Goal: Task Accomplishment & Management: Use online tool/utility

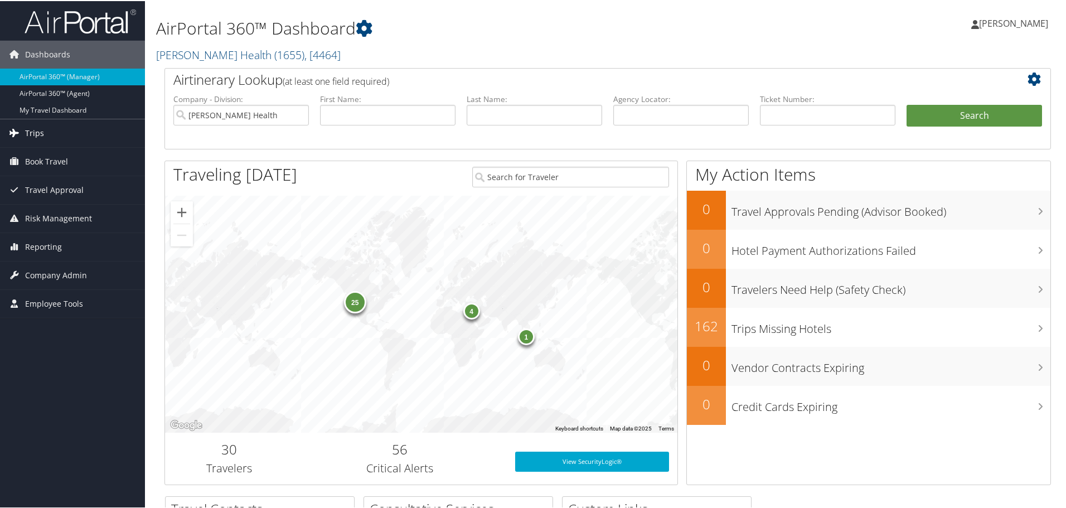
click at [26, 128] on span "Trips" at bounding box center [34, 132] width 19 height 28
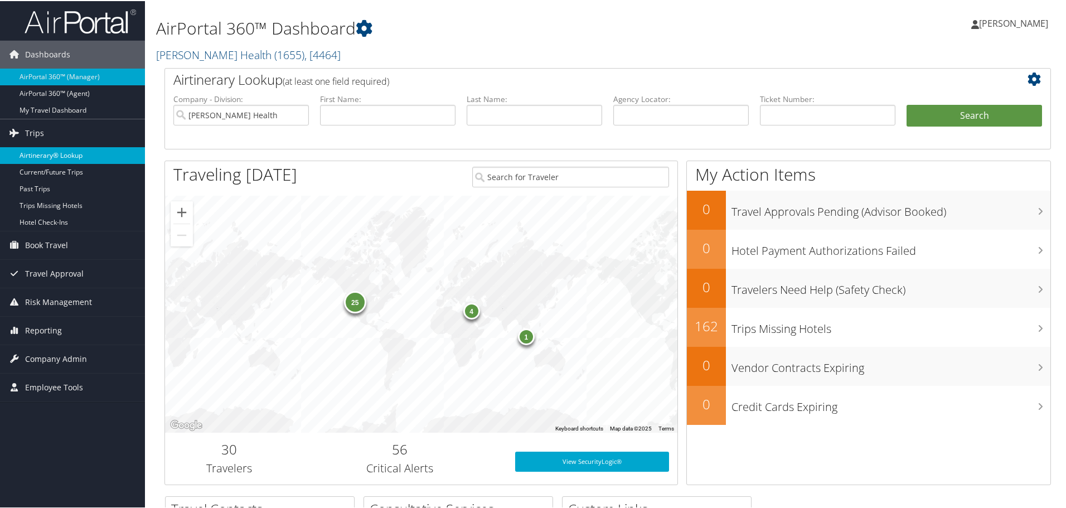
click at [40, 155] on link "Airtinerary® Lookup" at bounding box center [72, 154] width 145 height 17
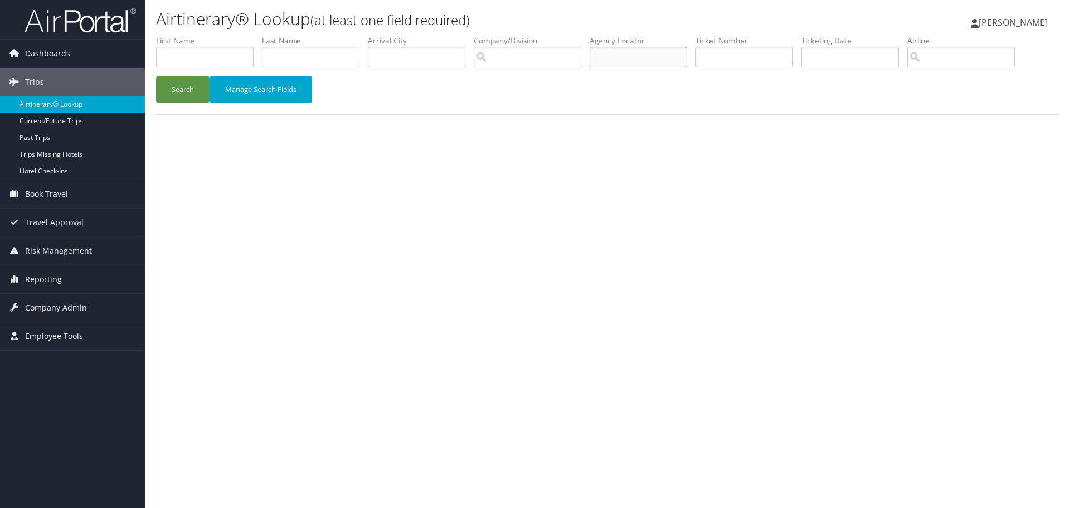
click at [641, 59] on input "text" at bounding box center [639, 57] width 98 height 21
type input "dcmpcy"
click at [191, 88] on button "Search" at bounding box center [183, 89] width 54 height 26
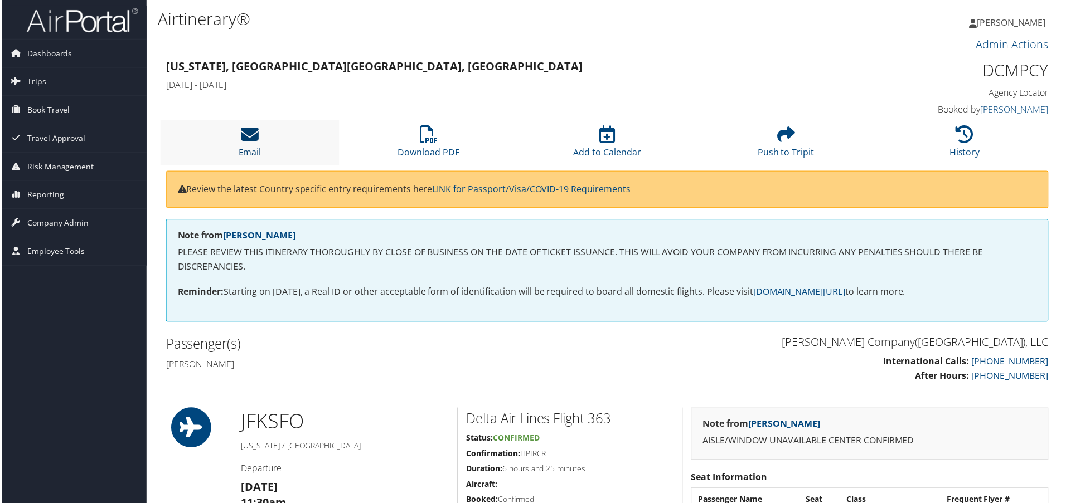
click at [251, 136] on icon at bounding box center [249, 135] width 18 height 18
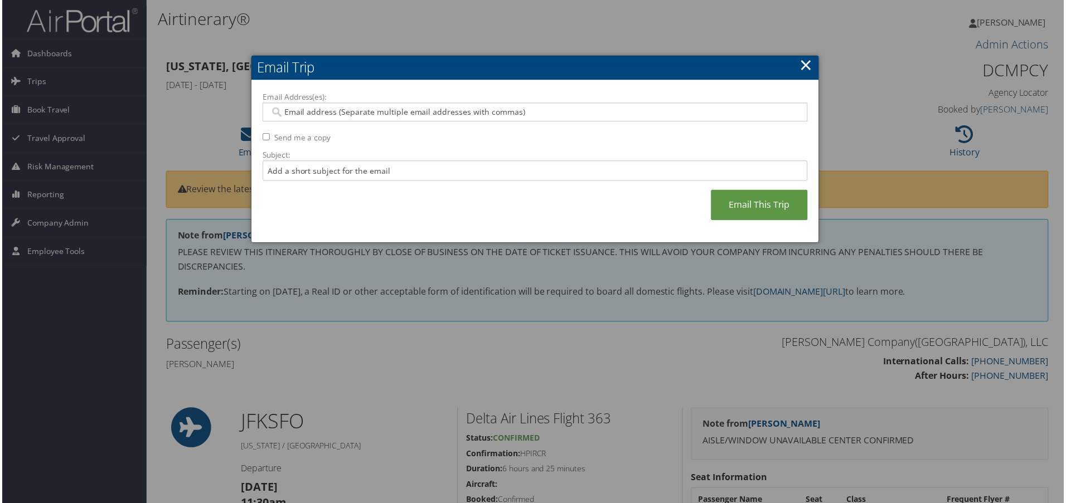
click at [450, 118] on input "Email Address(es):" at bounding box center [535, 112] width 532 height 11
type input "jclark@motor"
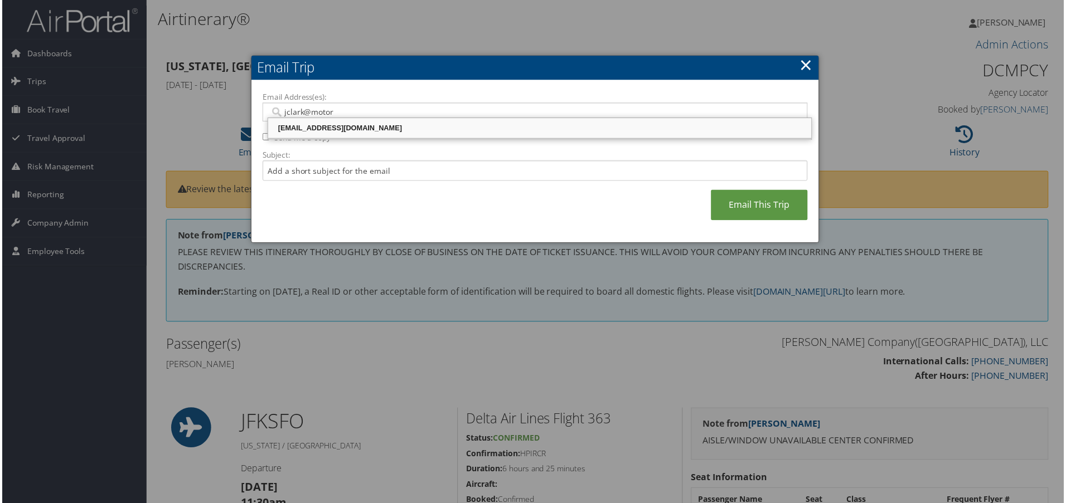
click at [385, 127] on div "[EMAIL_ADDRESS][DOMAIN_NAME]" at bounding box center [540, 128] width 542 height 11
type input "[EMAIL_ADDRESS][DOMAIN_NAME]"
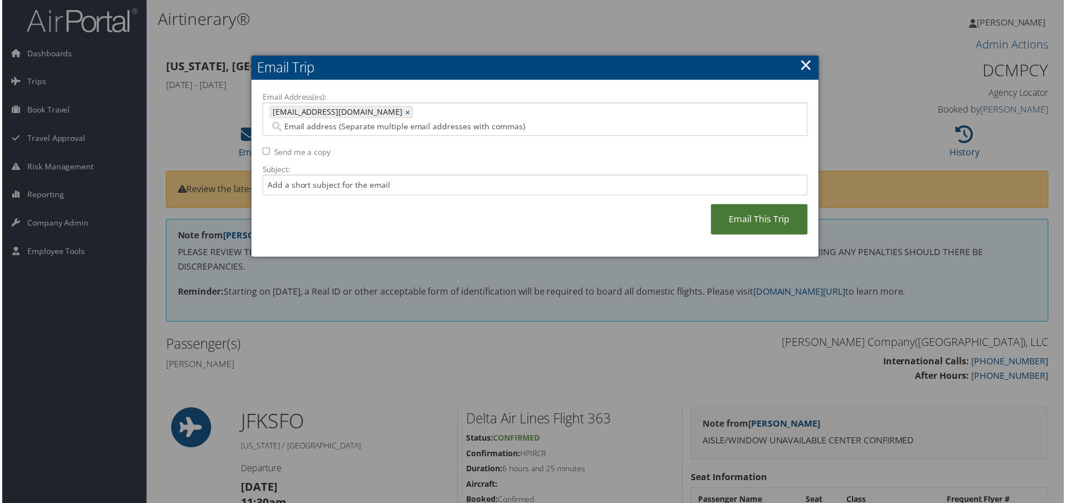
click at [743, 205] on link "Email This Trip" at bounding box center [760, 220] width 97 height 31
